Goal: Information Seeking & Learning: Learn about a topic

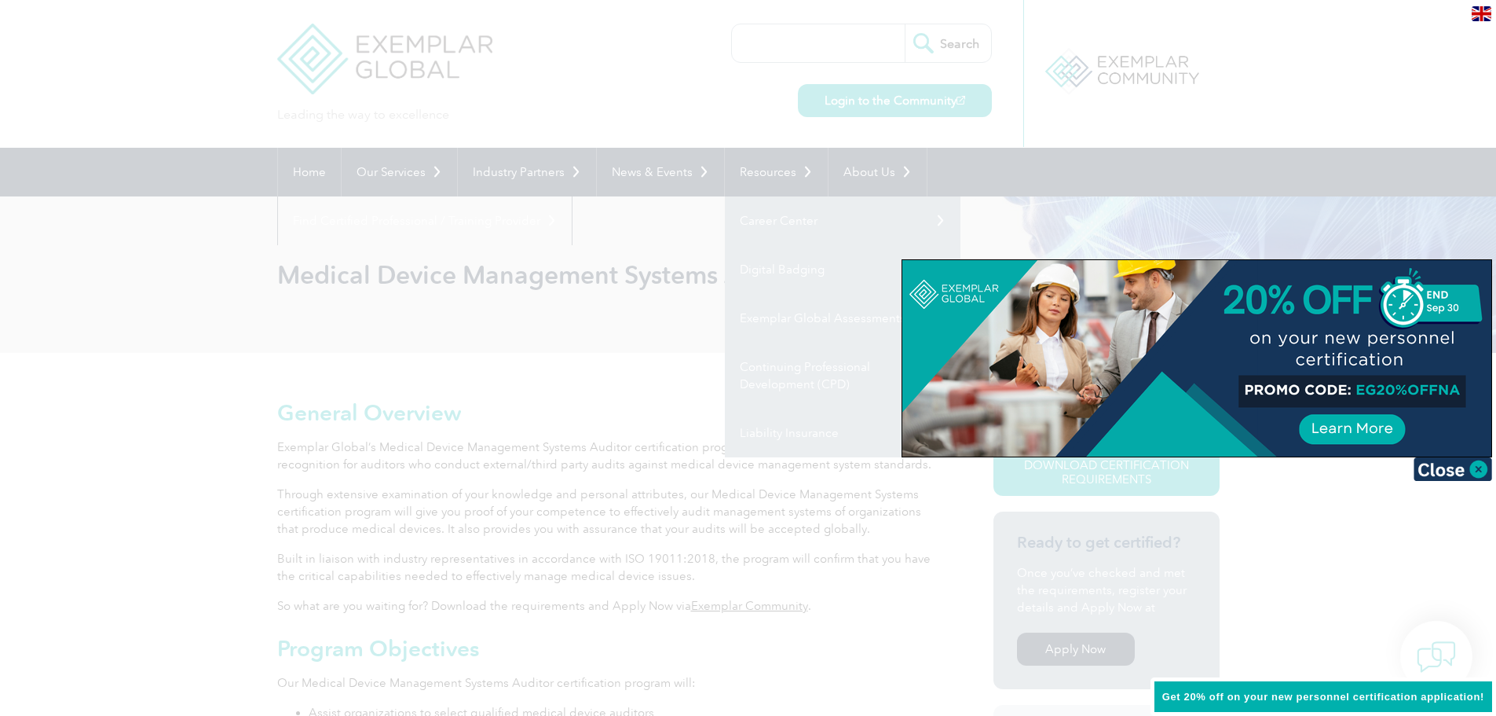
click at [599, 511] on div at bounding box center [748, 358] width 1496 height 716
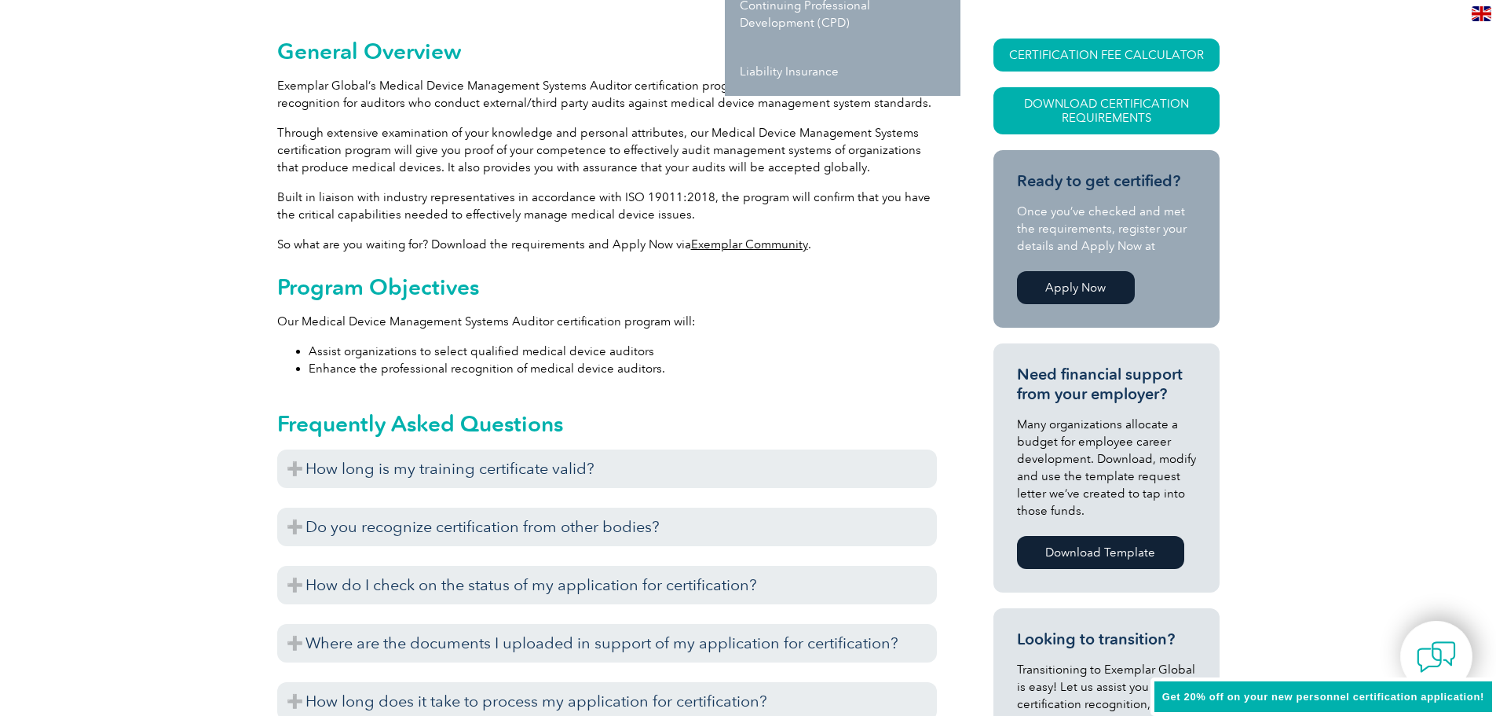
scroll to position [393, 0]
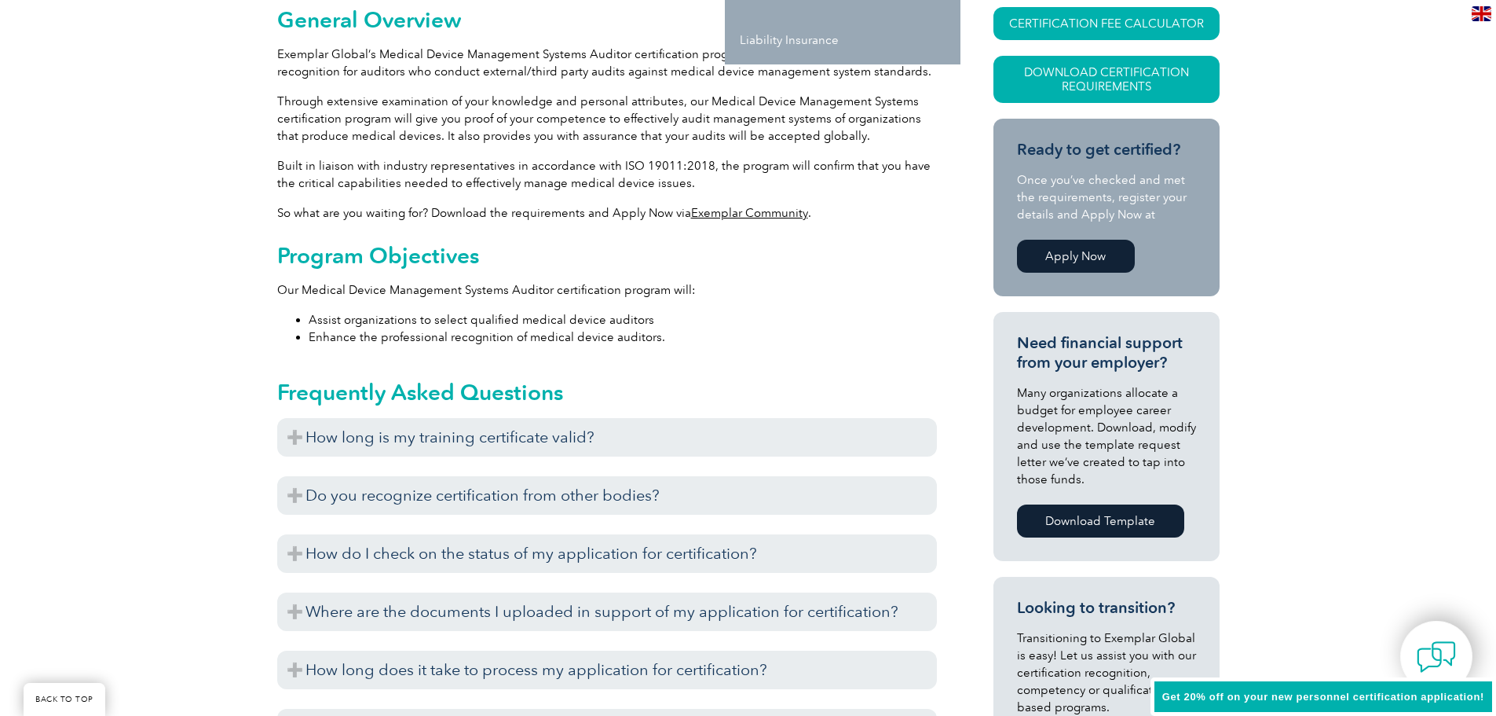
click at [717, 313] on li "Assist organizations to select qualified medical device auditors" at bounding box center [623, 319] width 628 height 17
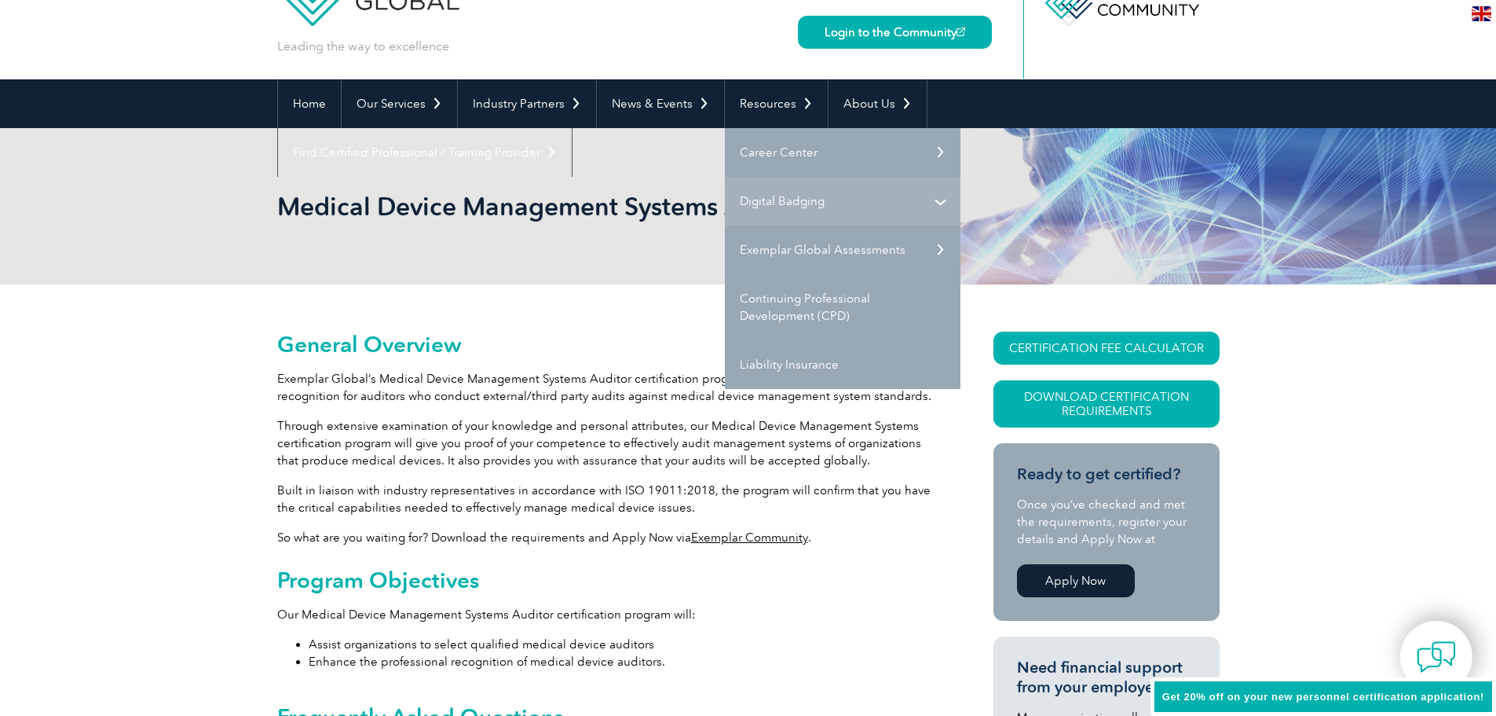
scroll to position [0, 0]
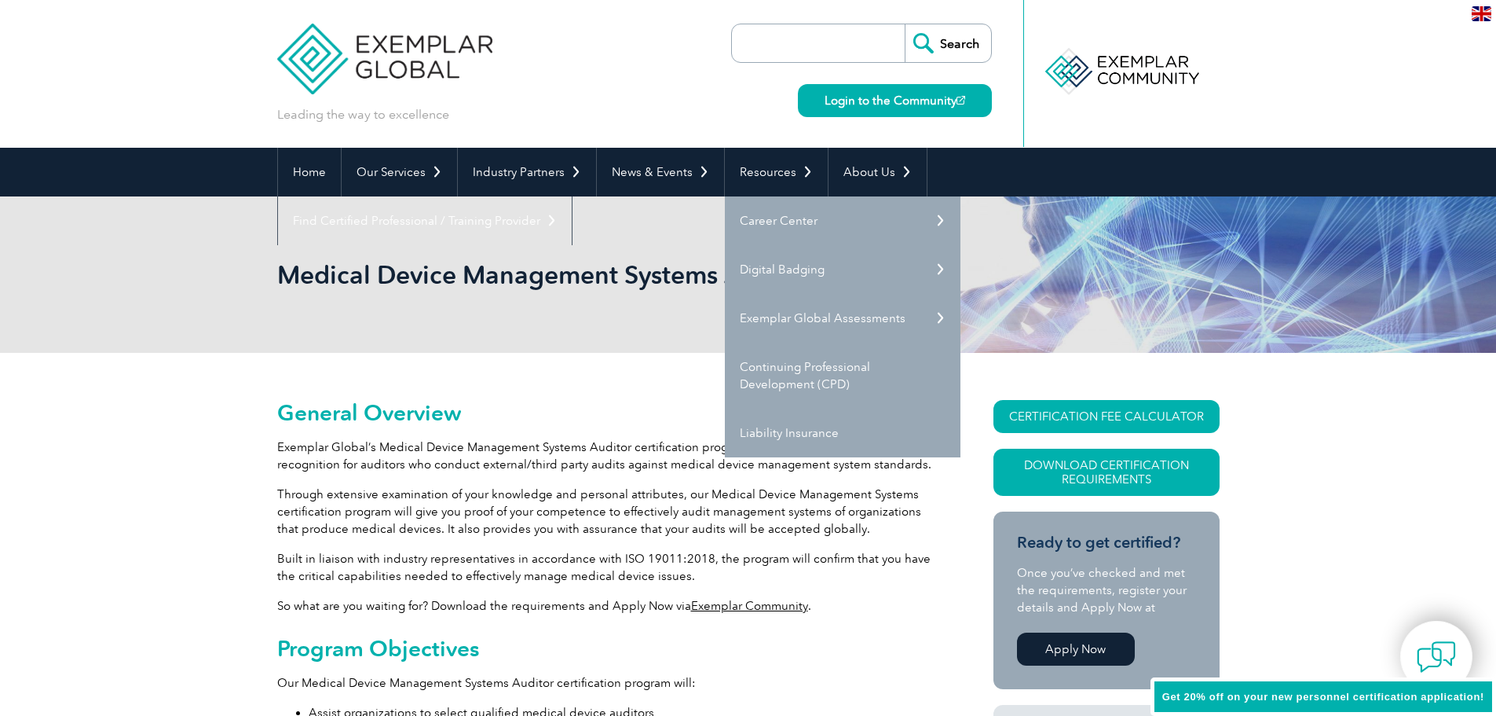
click at [789, 42] on input "search" at bounding box center [822, 43] width 165 height 38
type input "ceui"
click at [905, 24] on input "Search" at bounding box center [948, 43] width 86 height 38
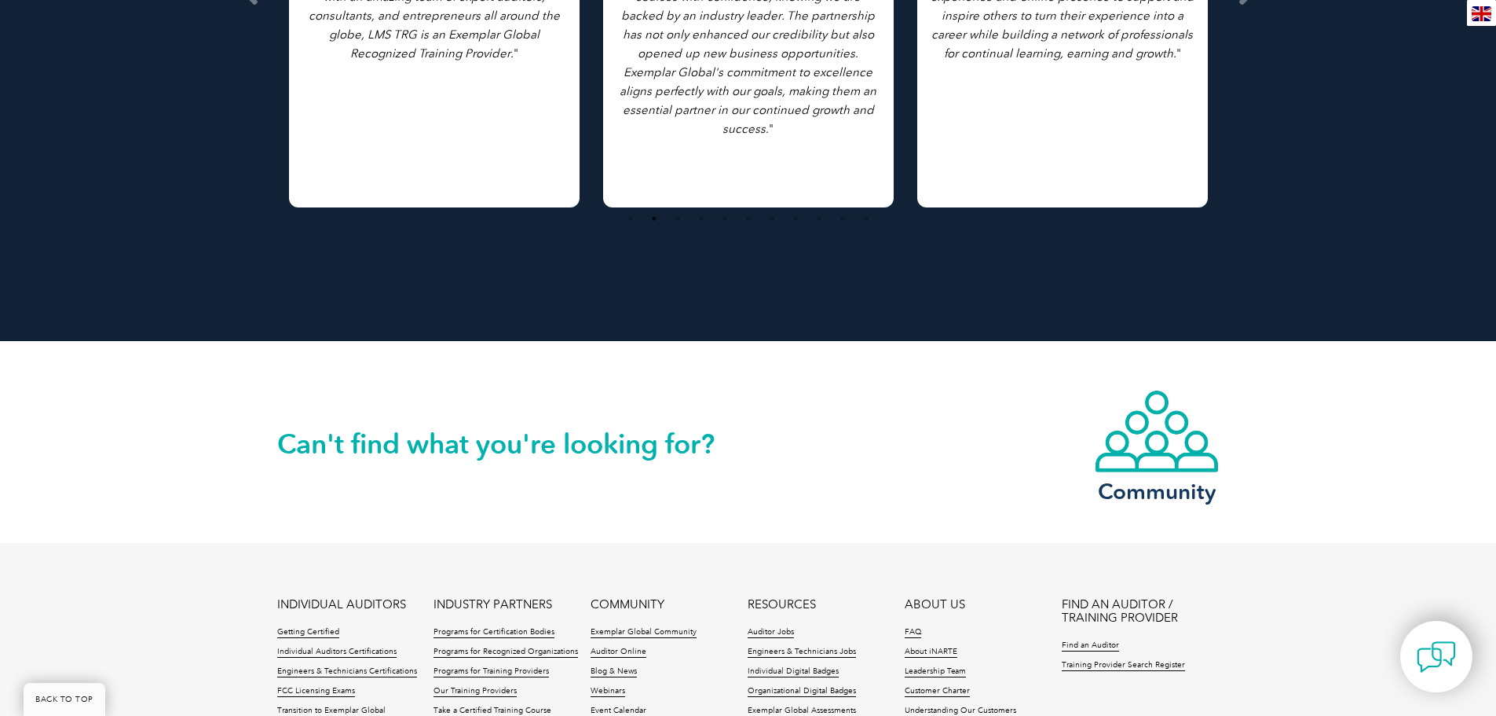
scroll to position [2197, 0]
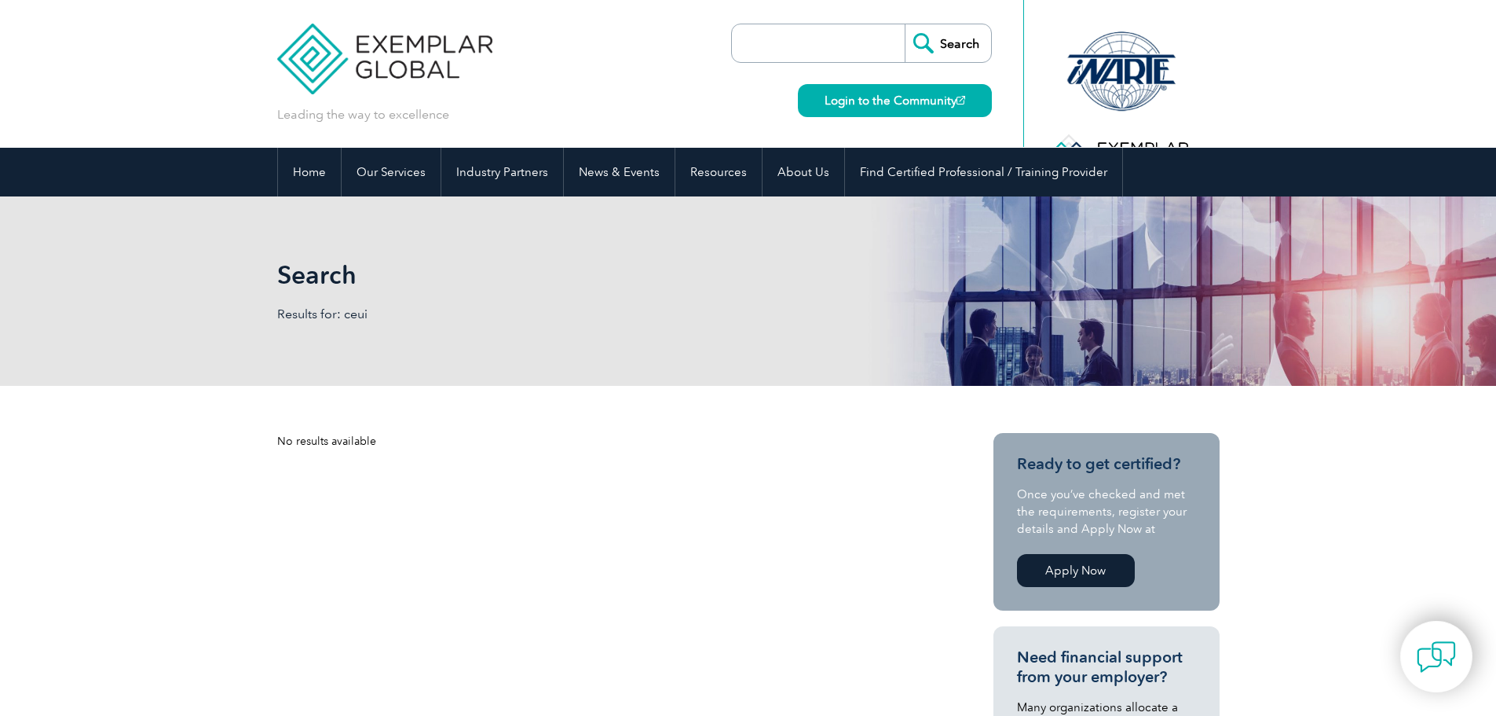
click at [778, 44] on input "search" at bounding box center [822, 43] width 165 height 38
type input "ceu"
click at [905, 24] on input "Search" at bounding box center [948, 43] width 86 height 38
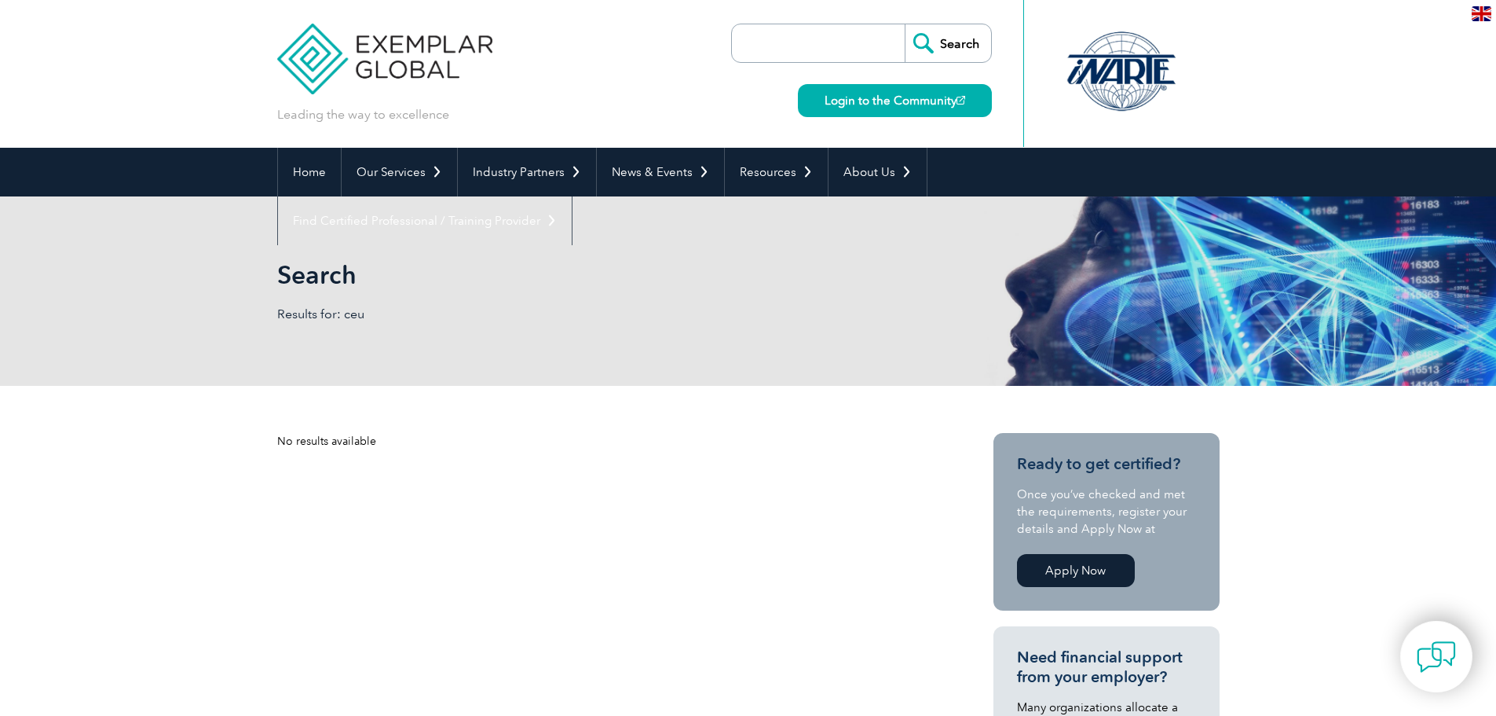
click at [772, 33] on input "search" at bounding box center [822, 43] width 165 height 38
type input "continuing education units"
click at [905, 24] on input "Search" at bounding box center [948, 43] width 86 height 38
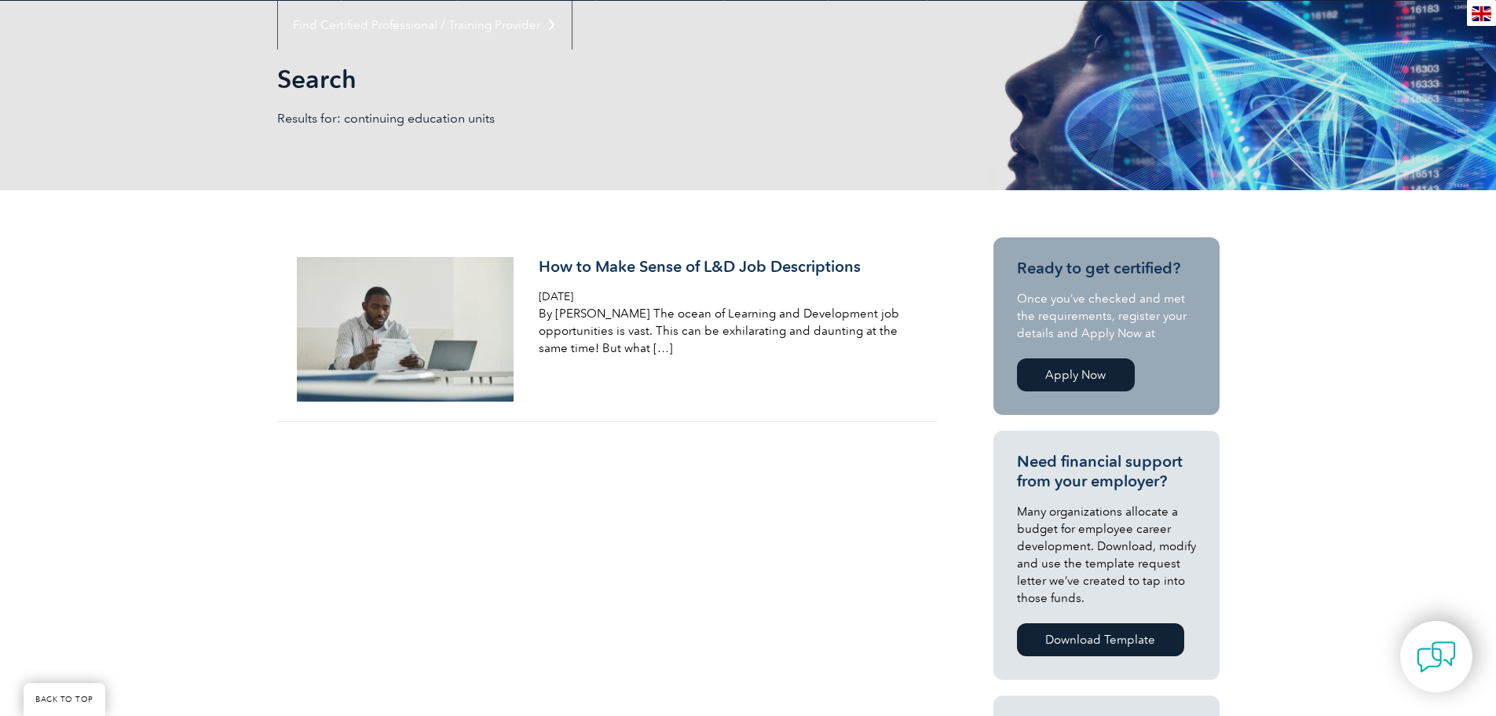
scroll to position [314, 0]
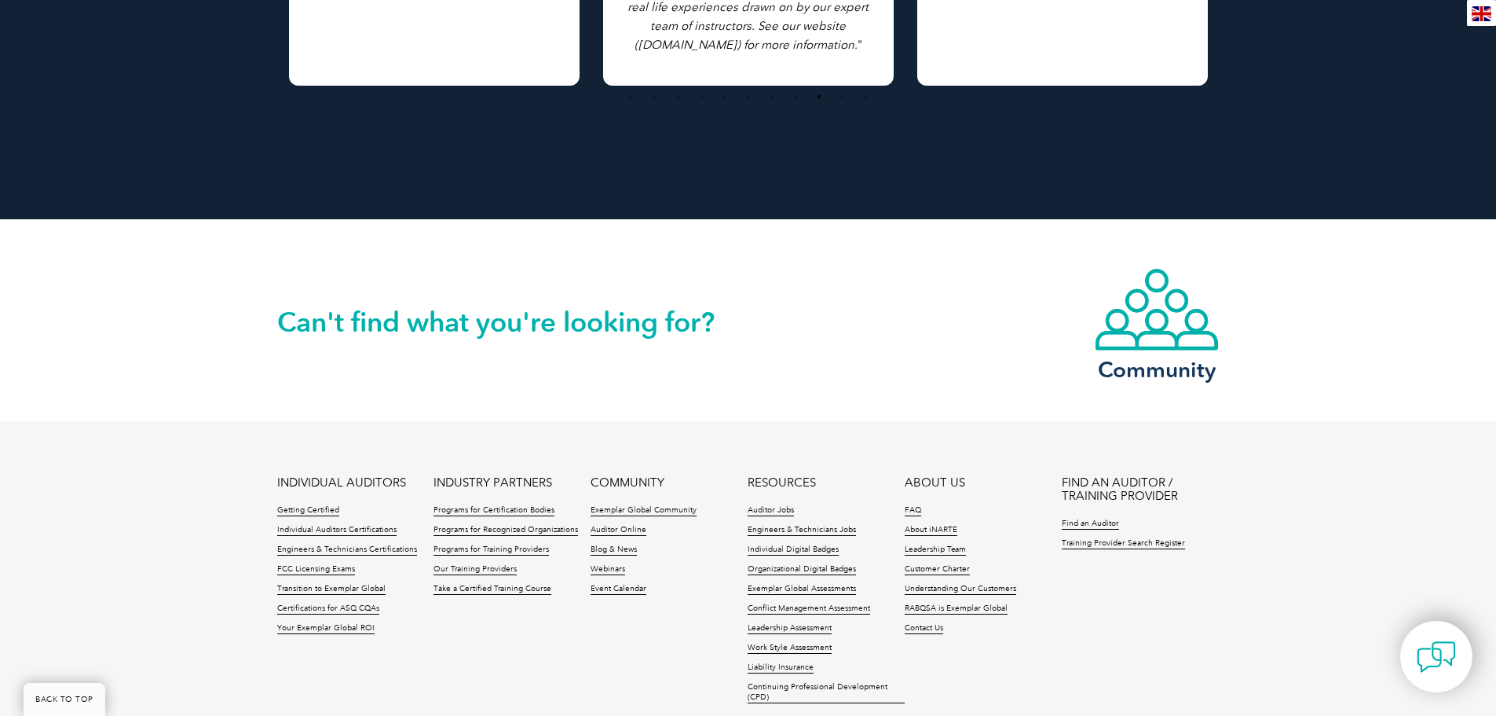
scroll to position [3064, 0]
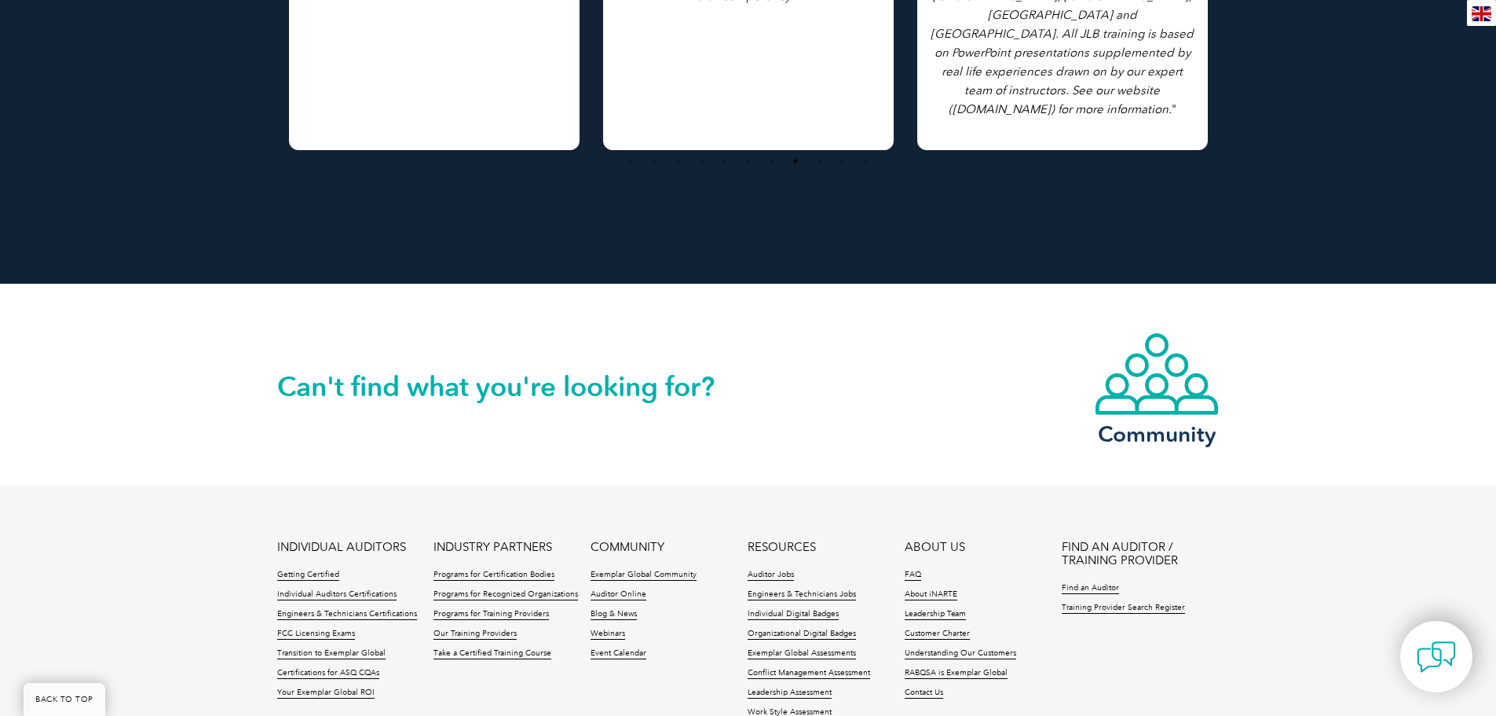
scroll to position [1885, 0]
